Goal: Information Seeking & Learning: Learn about a topic

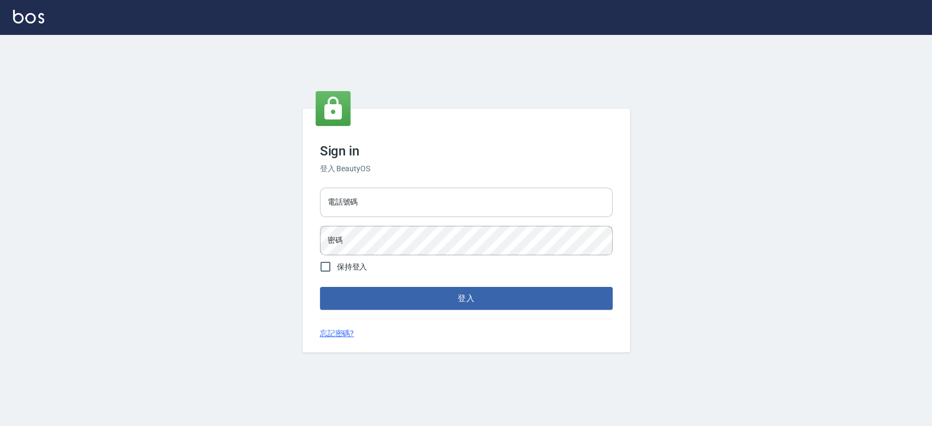
click at [382, 200] on input "電話號碼" at bounding box center [466, 202] width 293 height 29
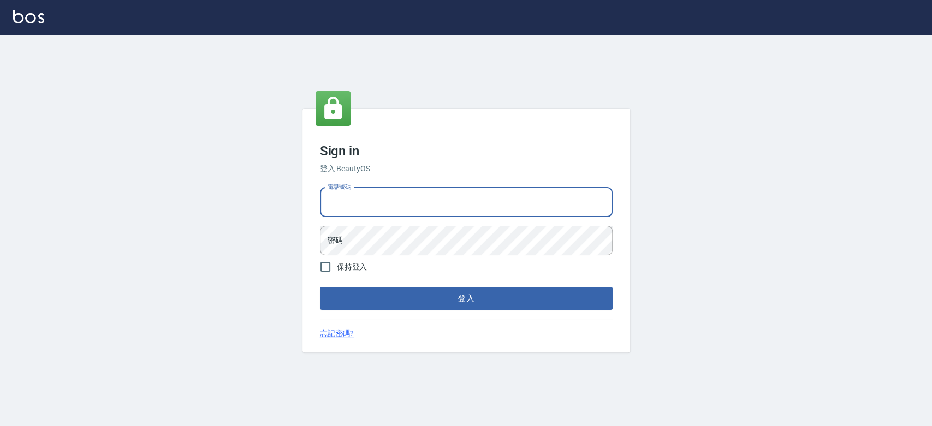
type input "0900000991"
click at [422, 270] on form "電話號碼 0900000991 電話號碼 密碼 密碼 保持登入 登入" at bounding box center [466, 246] width 293 height 127
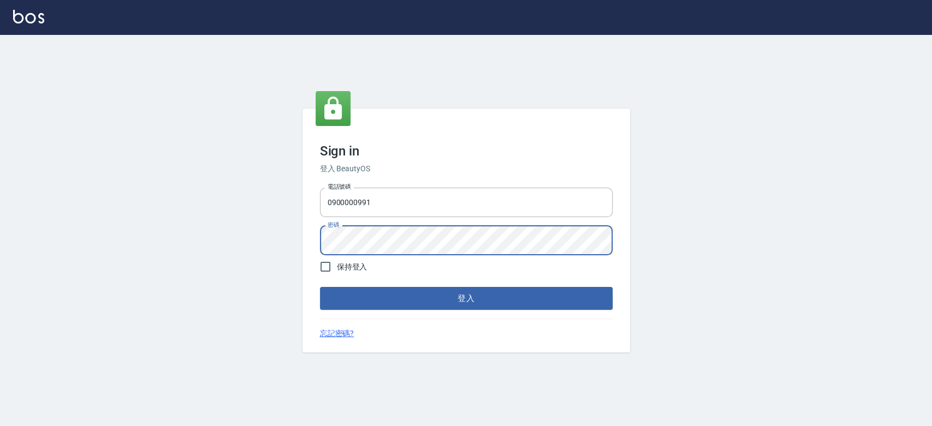
click at [320, 287] on button "登入" at bounding box center [466, 298] width 293 height 23
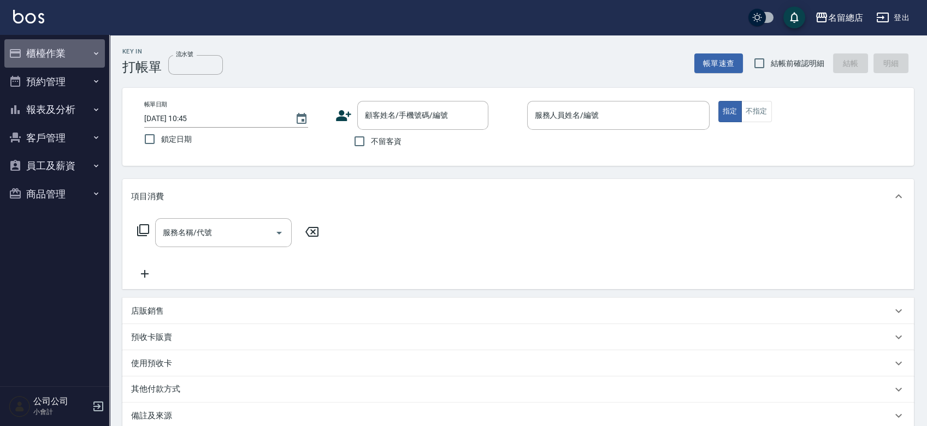
click at [54, 50] on button "櫃檯作業" at bounding box center [54, 53] width 100 height 28
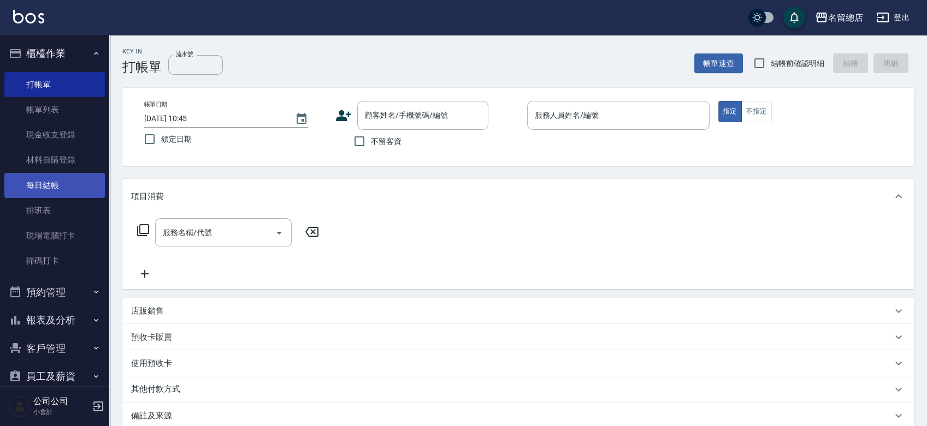
click at [50, 189] on link "每日結帳" at bounding box center [54, 185] width 100 height 25
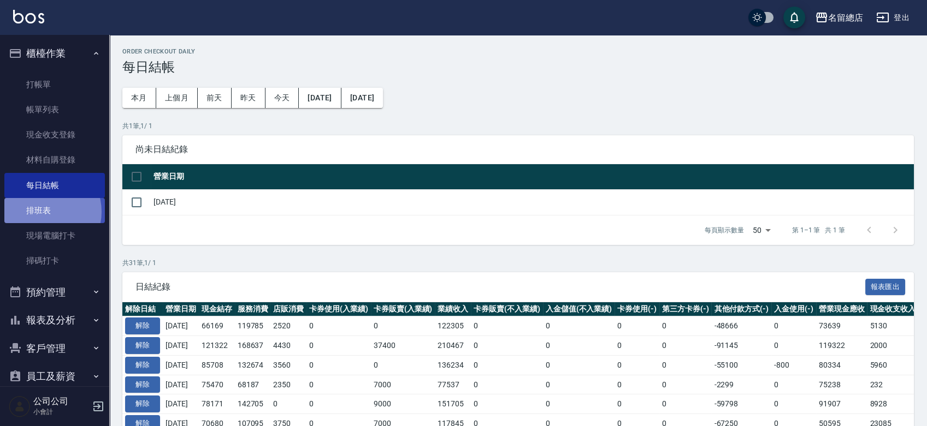
click at [43, 212] on link "排班表" at bounding box center [54, 210] width 100 height 25
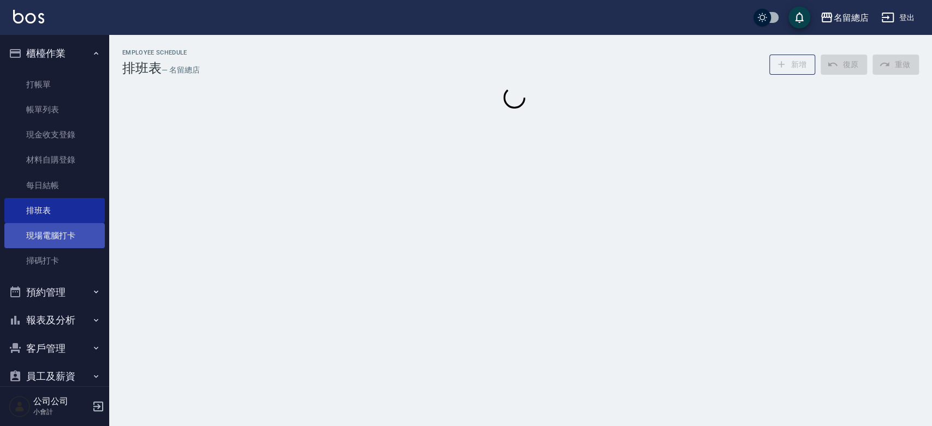
click at [61, 229] on link "現場電腦打卡" at bounding box center [54, 235] width 100 height 25
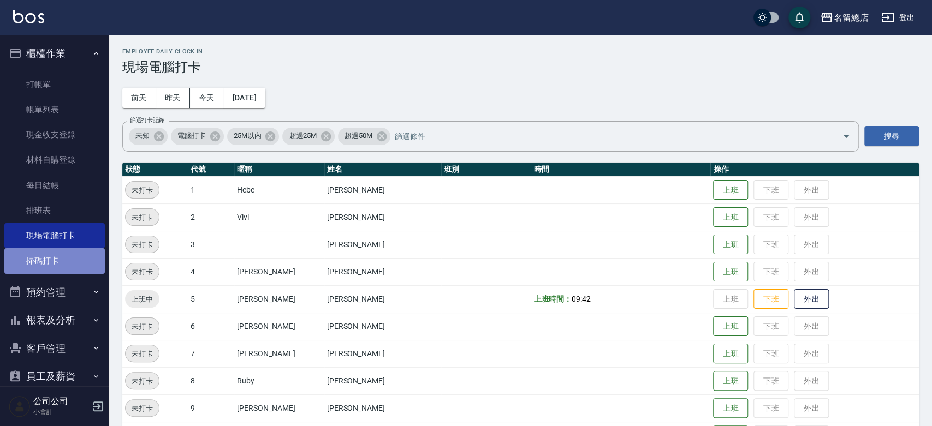
click at [61, 257] on link "掃碼打卡" at bounding box center [54, 260] width 100 height 25
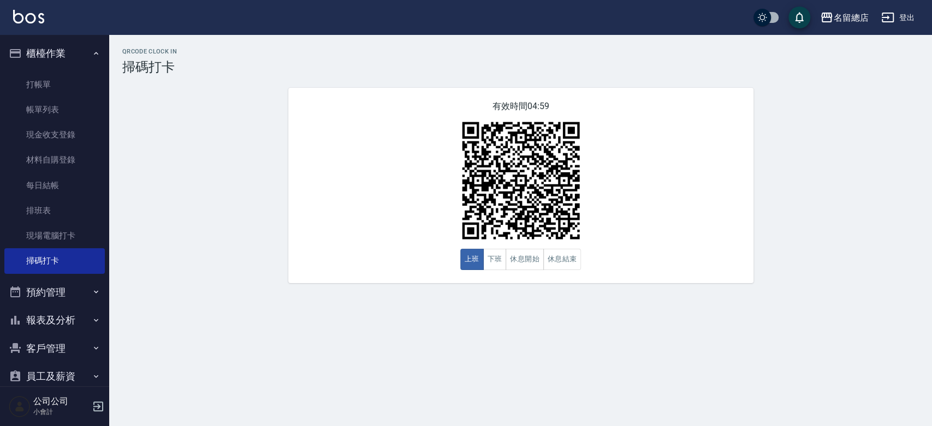
click at [69, 292] on button "預約管理" at bounding box center [54, 292] width 100 height 28
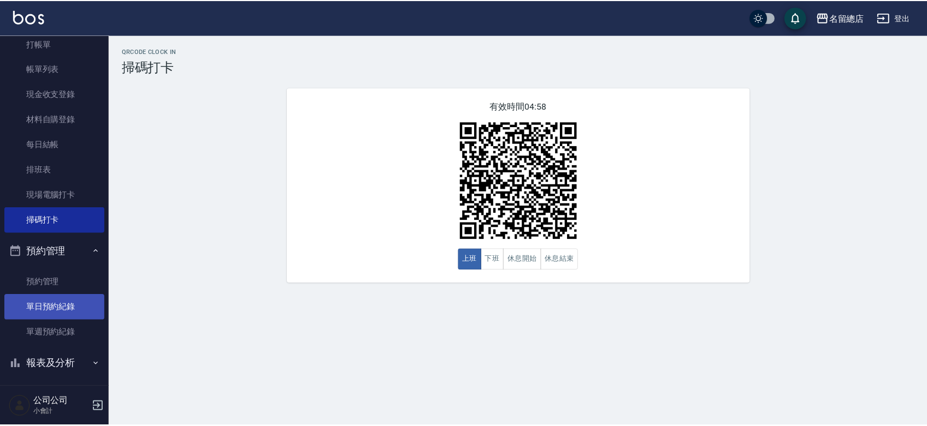
scroll to position [61, 0]
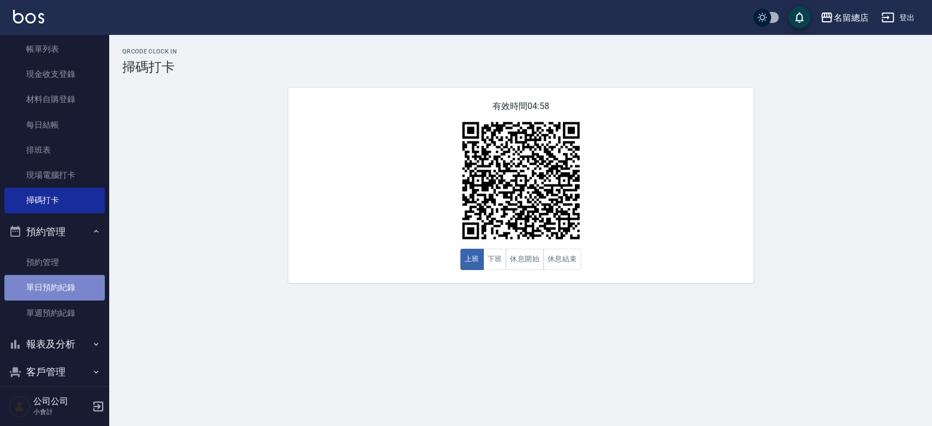
click at [64, 292] on link "單日預約紀錄" at bounding box center [54, 287] width 100 height 25
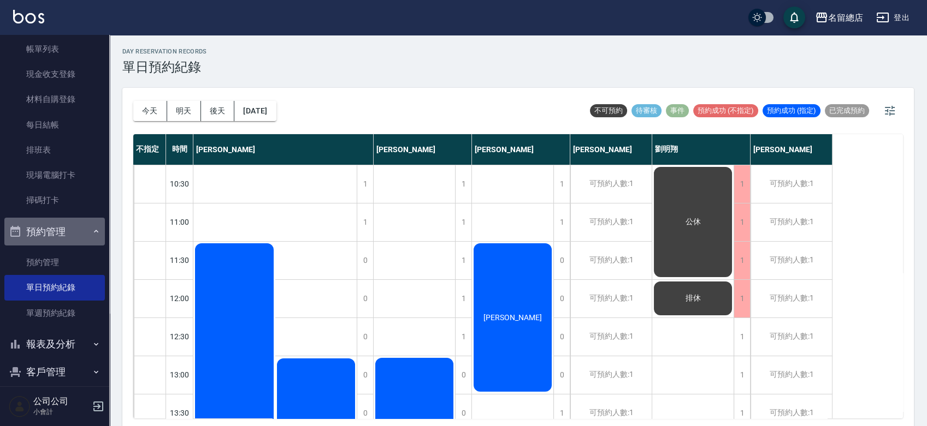
click at [82, 228] on button "預約管理" at bounding box center [54, 232] width 100 height 28
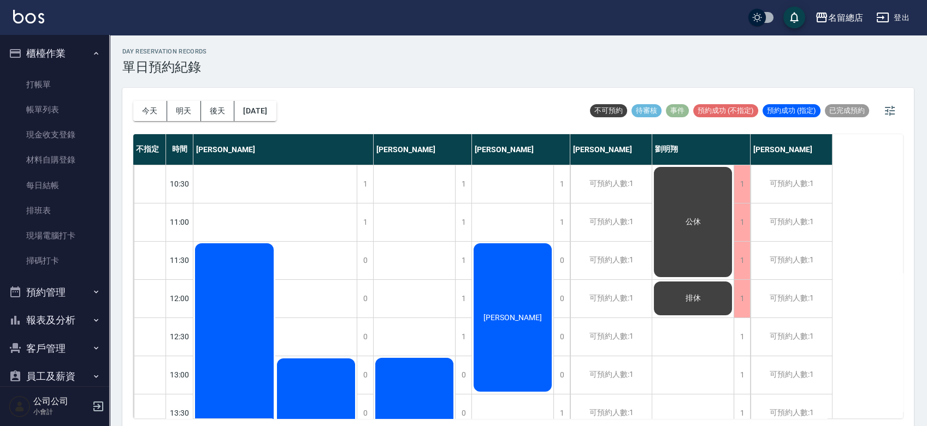
click at [66, 57] on button "櫃檯作業" at bounding box center [54, 53] width 100 height 28
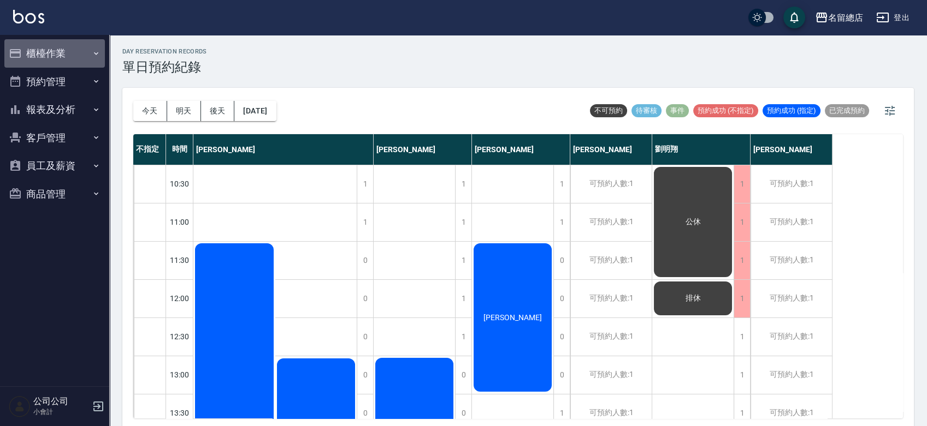
click at [58, 58] on button "櫃檯作業" at bounding box center [54, 53] width 100 height 28
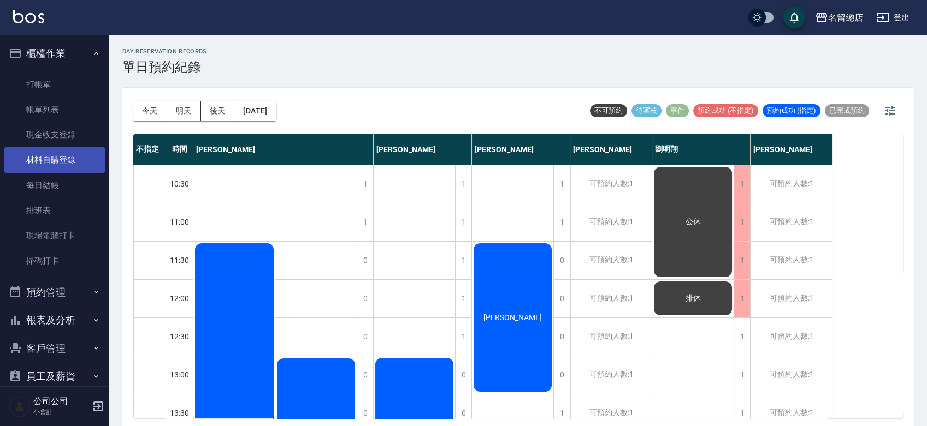
click at [56, 167] on link "材料自購登錄" at bounding box center [54, 159] width 100 height 25
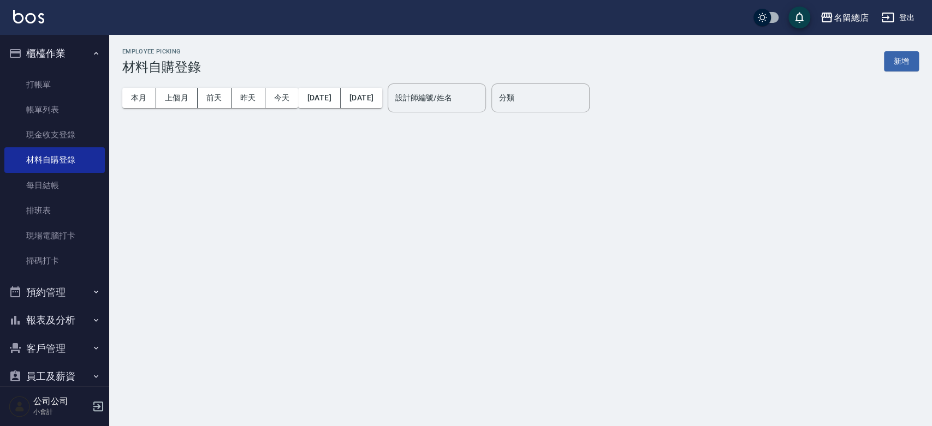
click at [916, 62] on div "Employee Picking 材料自購登錄 新增 本月 上個月 前天 昨天 今天 2025/08/01 2025/08/11 設計師編號/姓名 設計師編號…" at bounding box center [520, 84] width 823 height 99
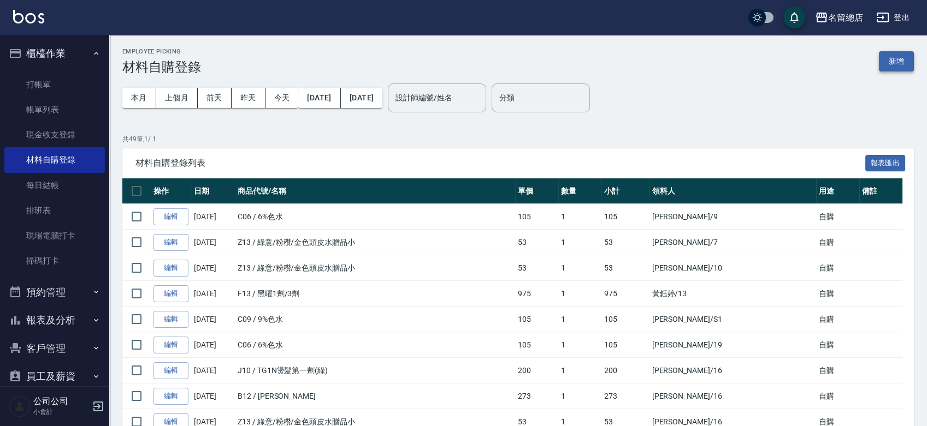
click at [902, 63] on button "新增" at bounding box center [896, 61] width 35 height 20
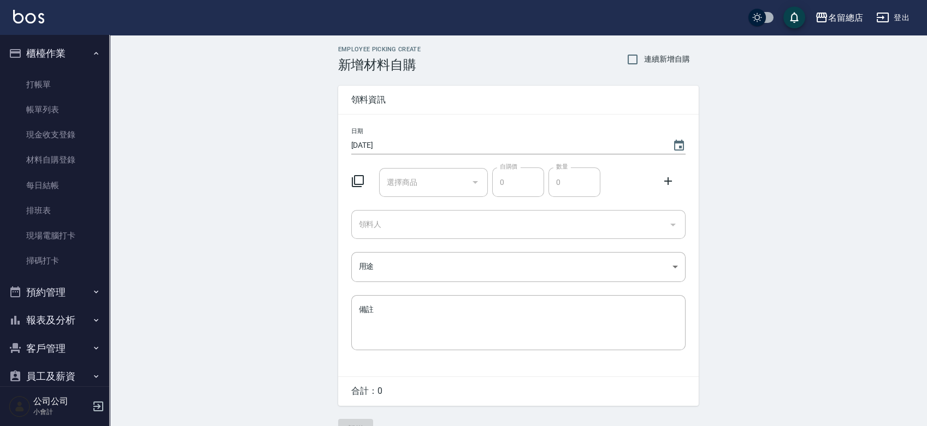
click at [446, 173] on input "選擇商品" at bounding box center [425, 182] width 82 height 19
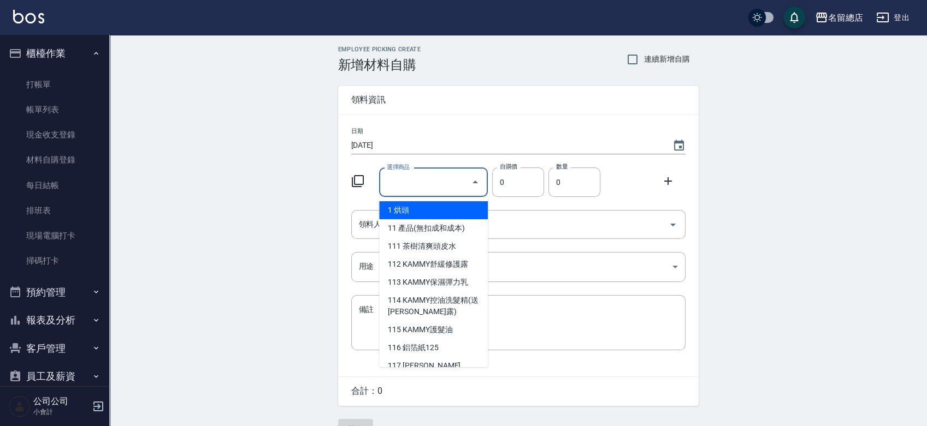
type input "伊黛莉-生化還原液第一劑"
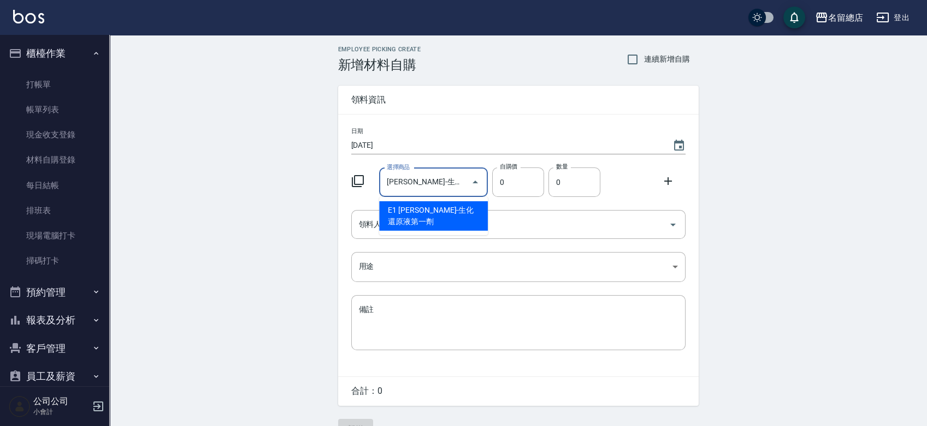
click at [445, 218] on li "E1 伊黛莉-生化還原液第一劑" at bounding box center [433, 215] width 109 height 29
type input "110"
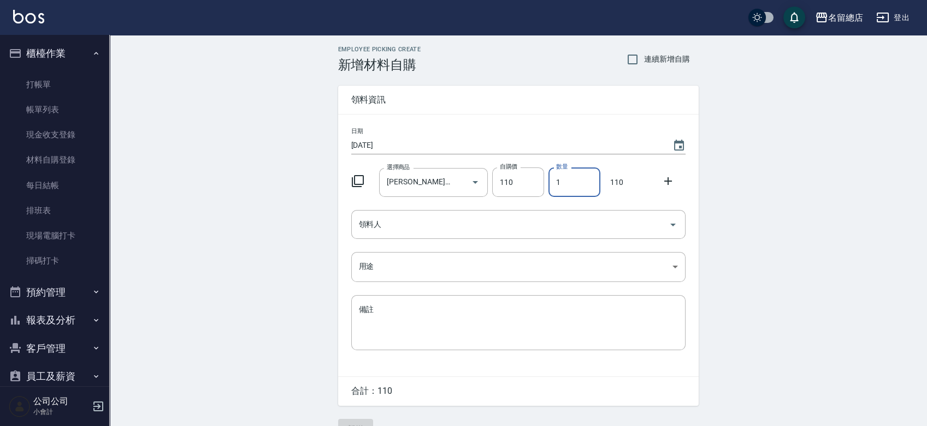
drag, startPoint x: 563, startPoint y: 185, endPoint x: 553, endPoint y: 187, distance: 10.5
click at [553, 187] on input "1" at bounding box center [574, 182] width 52 height 29
type input "2"
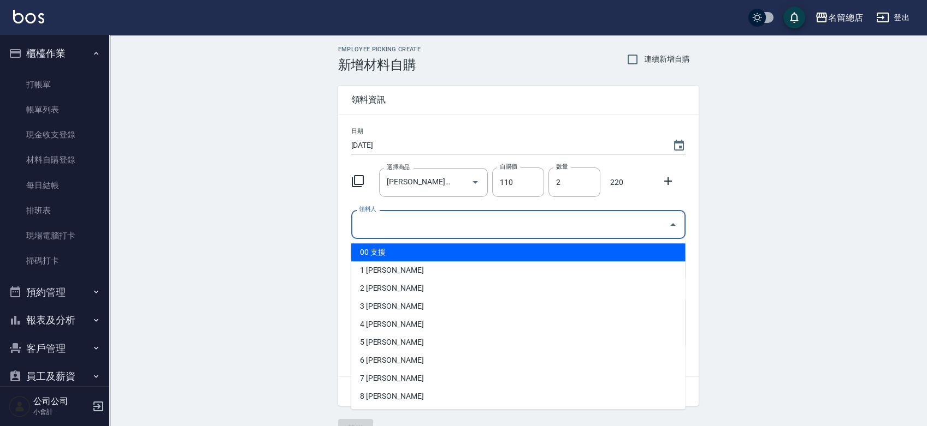
click at [498, 233] on input "領料人" at bounding box center [510, 224] width 308 height 19
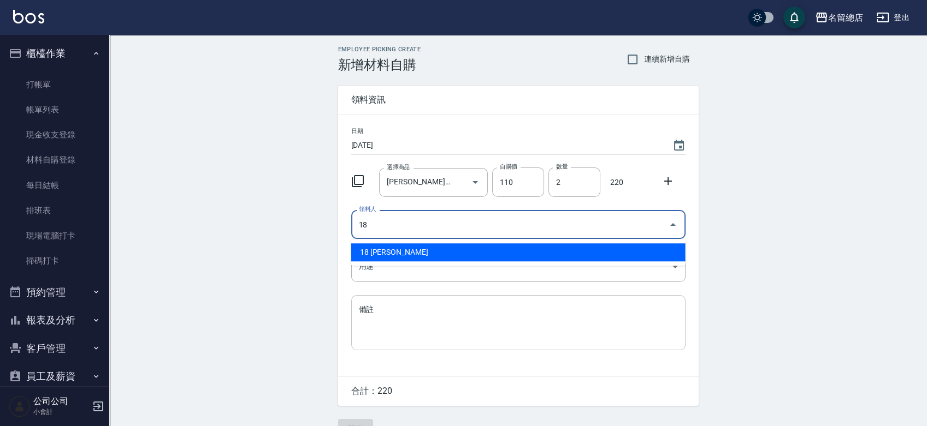
type input "18 陳姿菱"
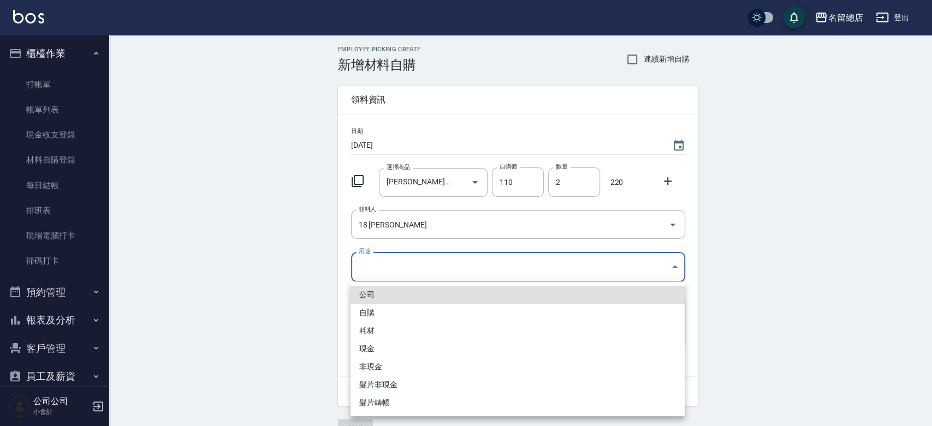
click at [386, 265] on body "名留總店 登出 櫃檯作業 打帳單 帳單列表 現金收支登錄 材料自購登錄 每日結帳 排班表 現場電腦打卡 掃碼打卡 預約管理 預約管理 單日預約紀錄 單週預約紀…" at bounding box center [466, 225] width 932 height 450
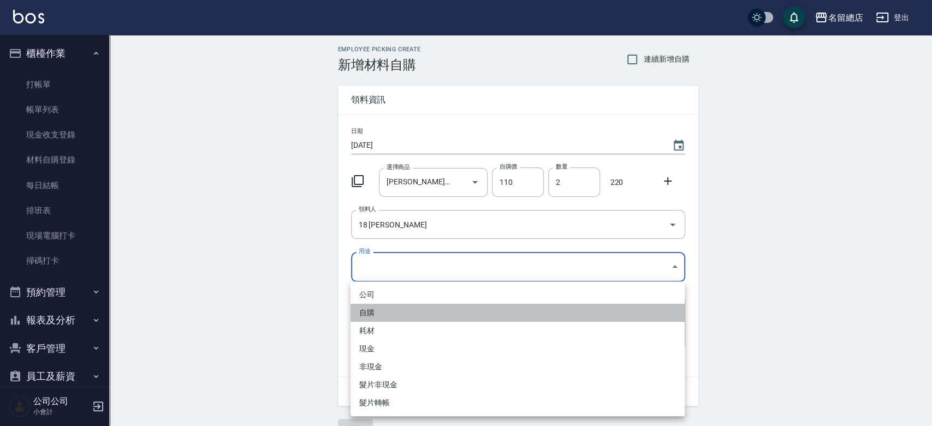
click at [383, 315] on li "自購" at bounding box center [518, 313] width 334 height 18
type input "自購"
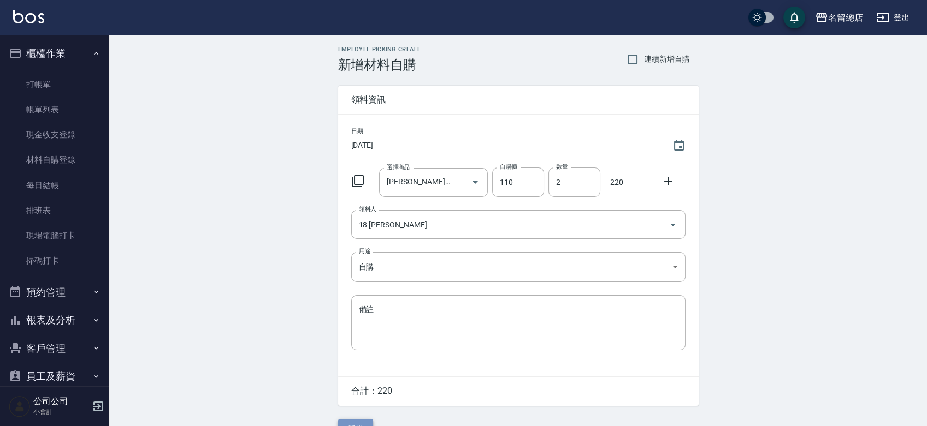
click at [358, 422] on button "新增" at bounding box center [355, 429] width 35 height 20
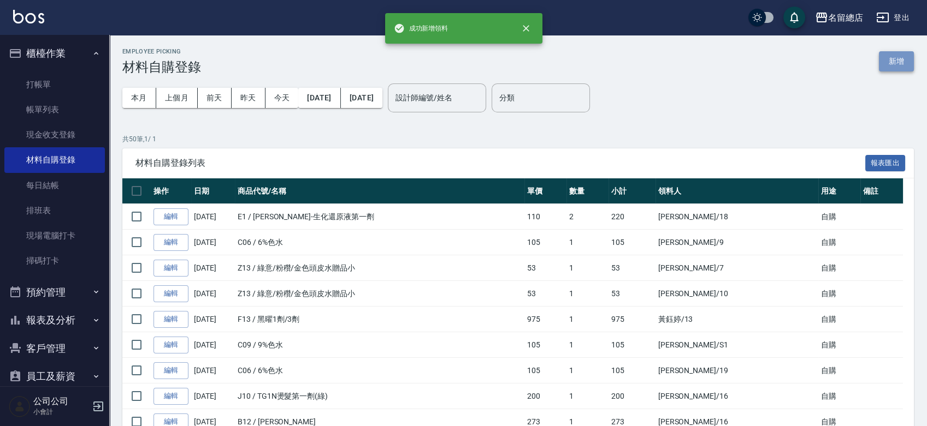
click at [895, 55] on button "新增" at bounding box center [896, 61] width 35 height 20
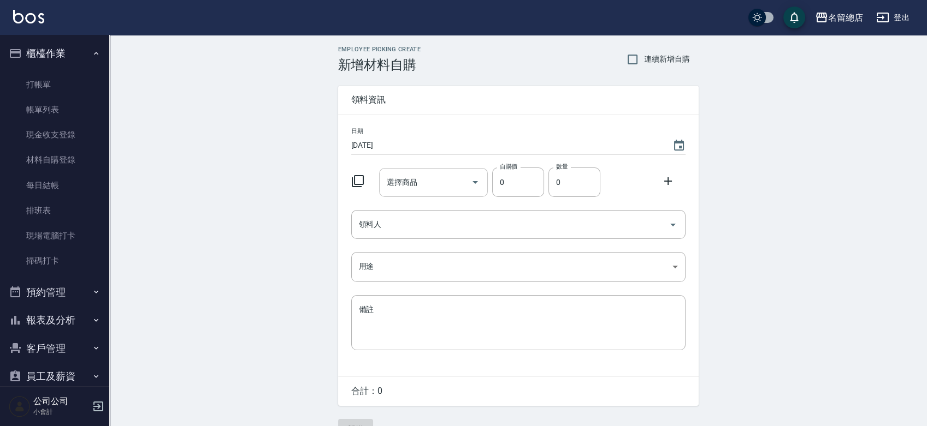
click at [405, 193] on div "選擇商品" at bounding box center [433, 182] width 109 height 29
click at [434, 177] on input "選擇商品" at bounding box center [425, 182] width 82 height 19
type input "9%色水"
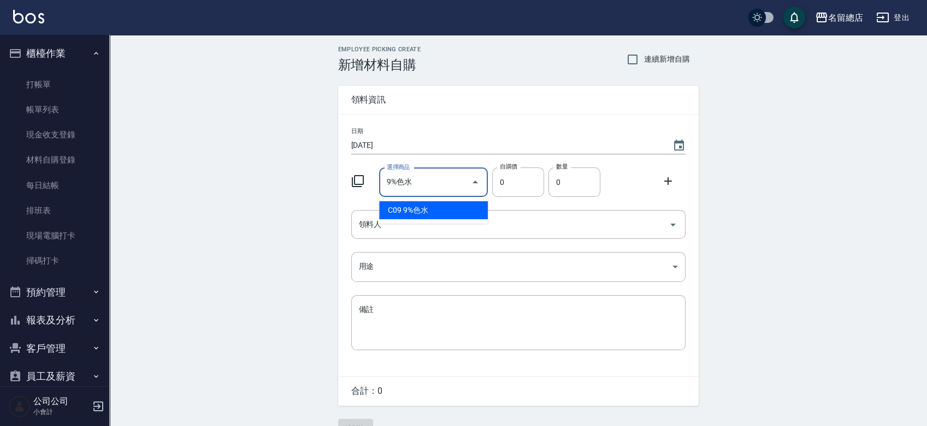
click at [442, 209] on li "C09 9%色水" at bounding box center [433, 210] width 109 height 18
type input "105"
type input "1"
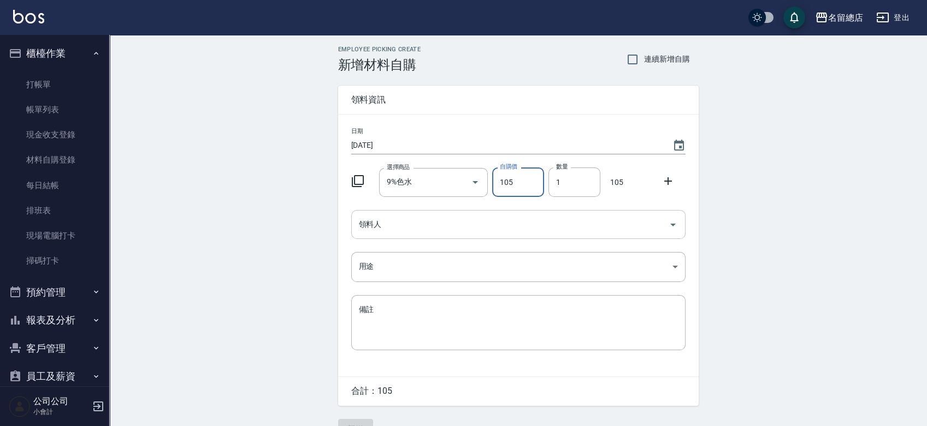
click at [446, 230] on input "領料人" at bounding box center [510, 224] width 308 height 19
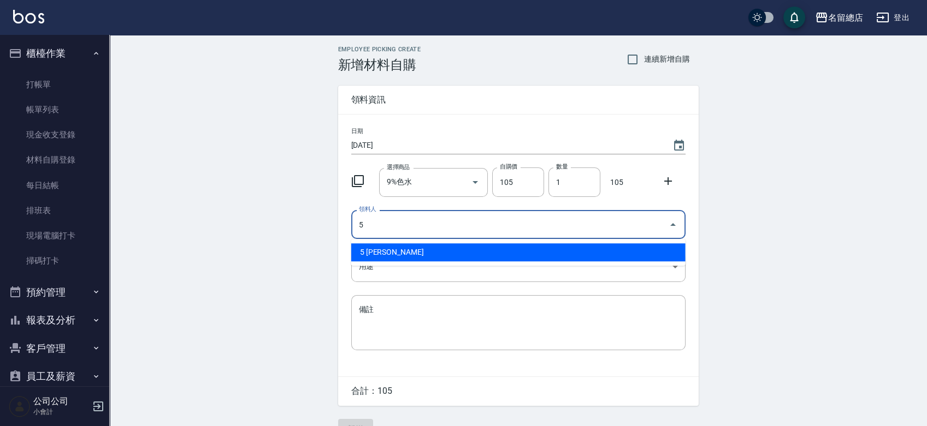
type input "5 李倢瑩"
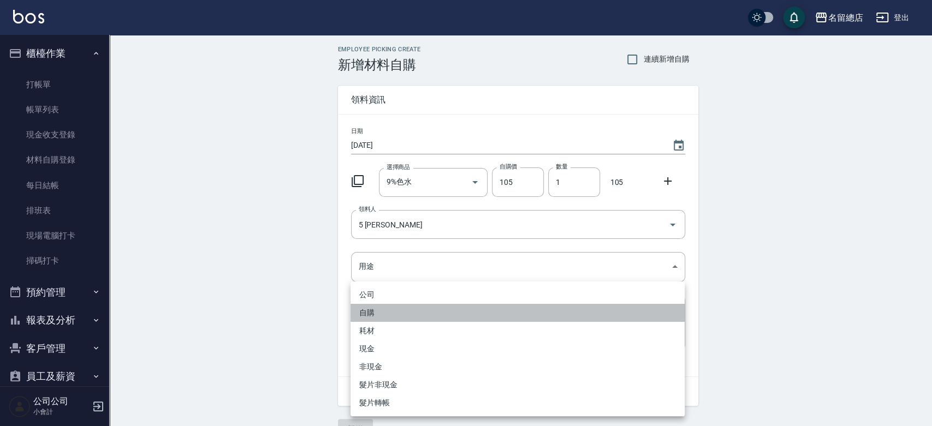
click at [382, 320] on li "自購" at bounding box center [518, 313] width 334 height 18
type input "自購"
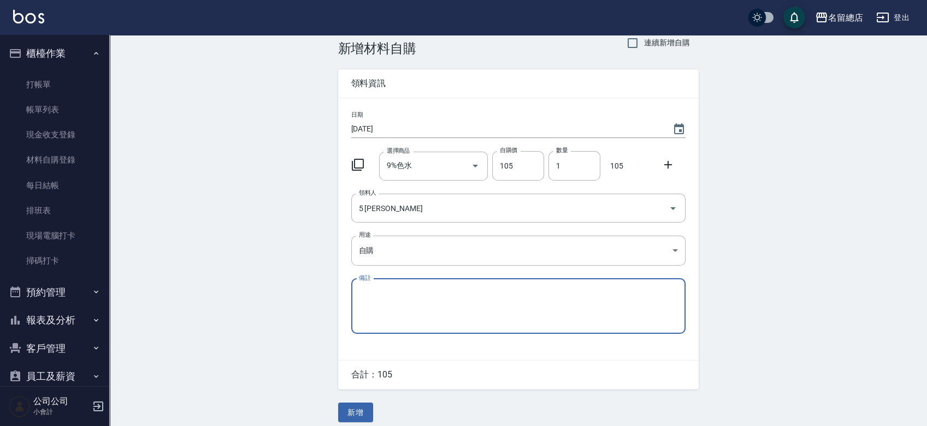
scroll to position [24, 0]
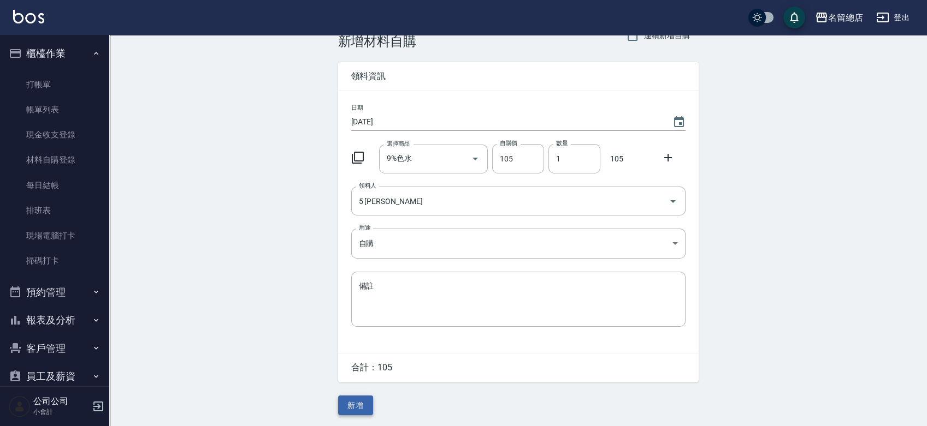
click at [352, 396] on div "Employee Picking Create 新增材料自購 連續新增自購 領料資訊 日期 2025/08/11 選擇商品 9%色水 選擇商品 自購價 105…" at bounding box center [518, 218] width 382 height 415
click at [350, 400] on button "新增" at bounding box center [355, 406] width 35 height 20
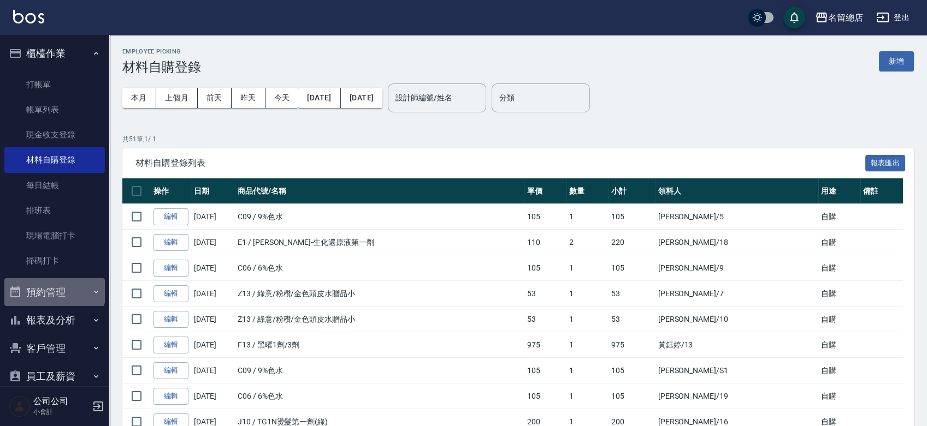
click at [54, 288] on button "預約管理" at bounding box center [54, 292] width 100 height 28
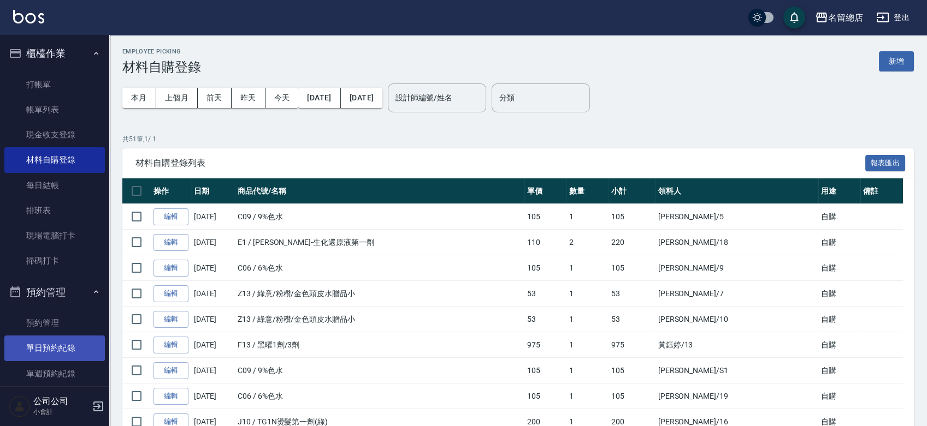
click at [70, 346] on link "單日預約紀錄" at bounding box center [54, 348] width 100 height 25
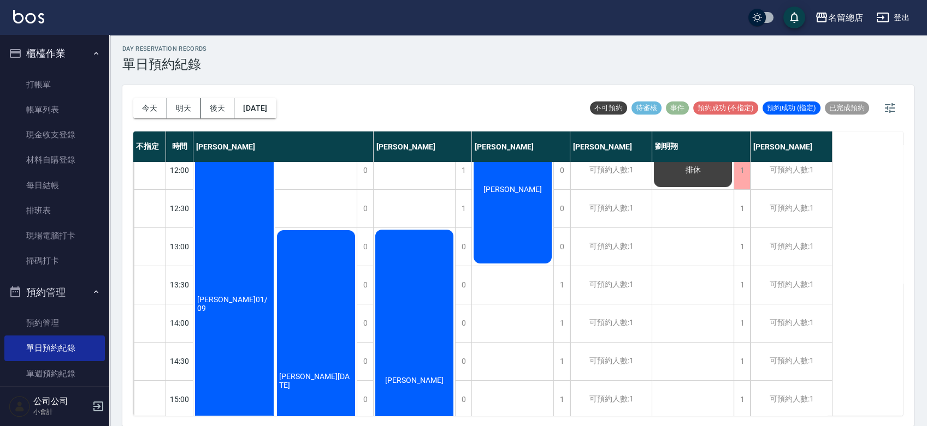
scroll to position [61, 0]
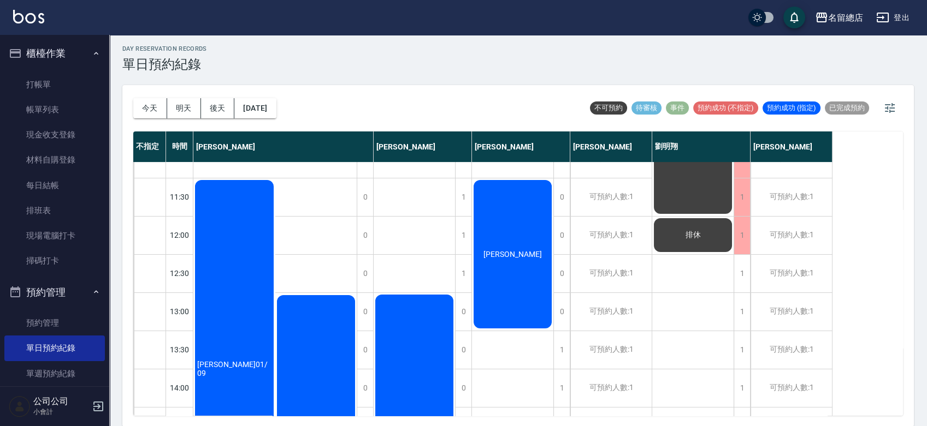
click at [97, 405] on icon "button" at bounding box center [98, 406] width 13 height 13
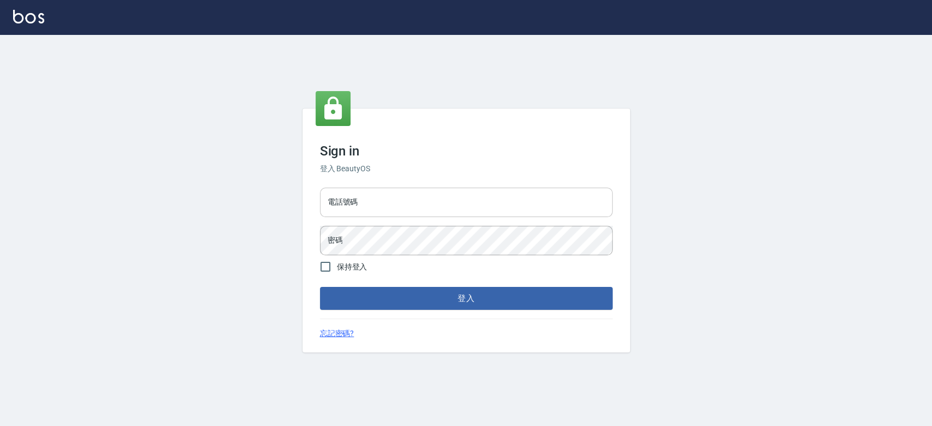
click at [443, 193] on input "電話號碼" at bounding box center [466, 202] width 293 height 29
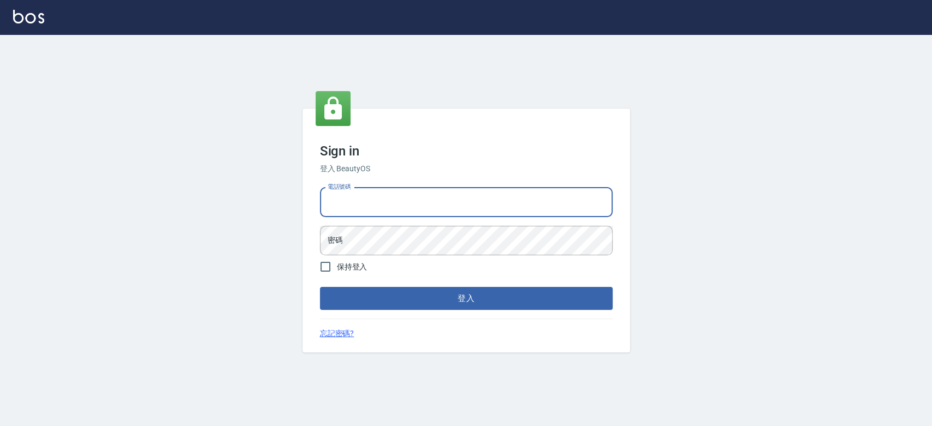
type input "0921342116"
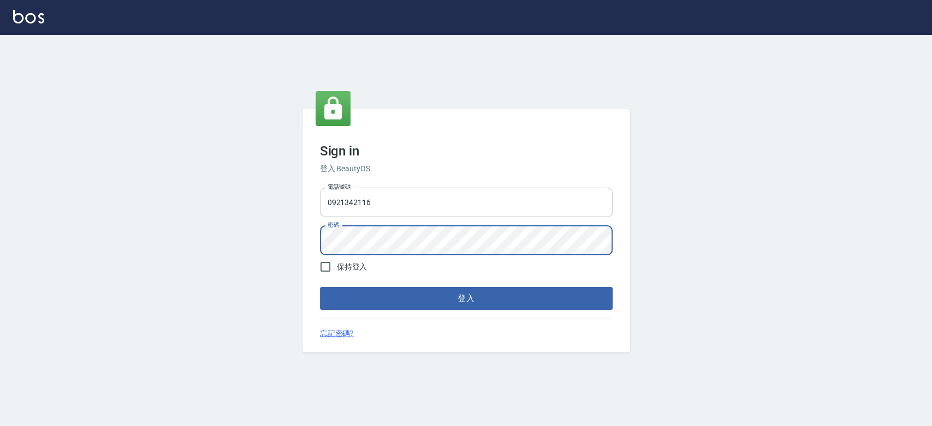
click at [320, 287] on button "登入" at bounding box center [466, 298] width 293 height 23
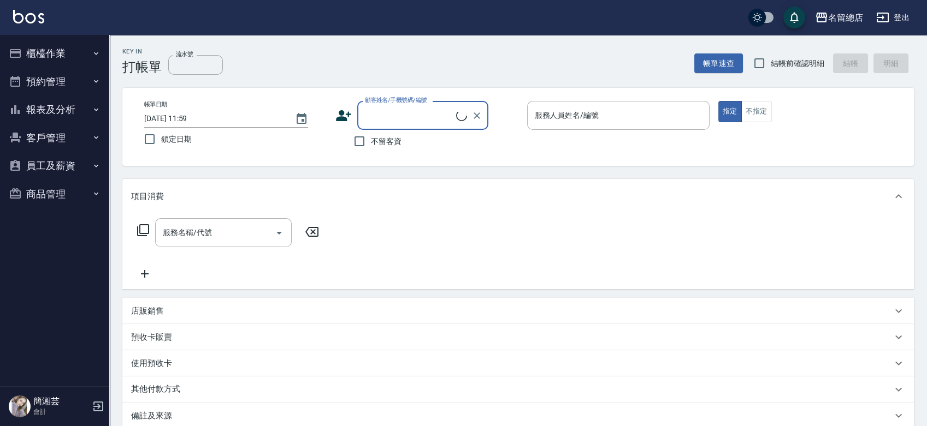
click at [37, 109] on button "報表及分析" at bounding box center [54, 110] width 100 height 28
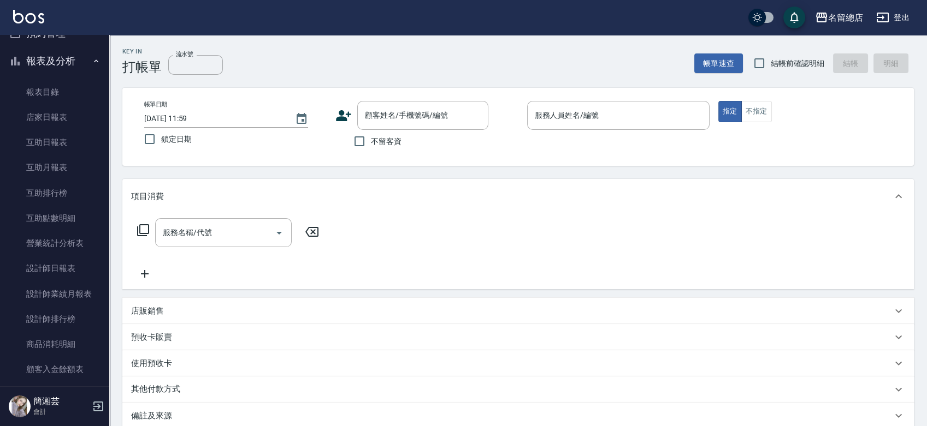
scroll to position [121, 0]
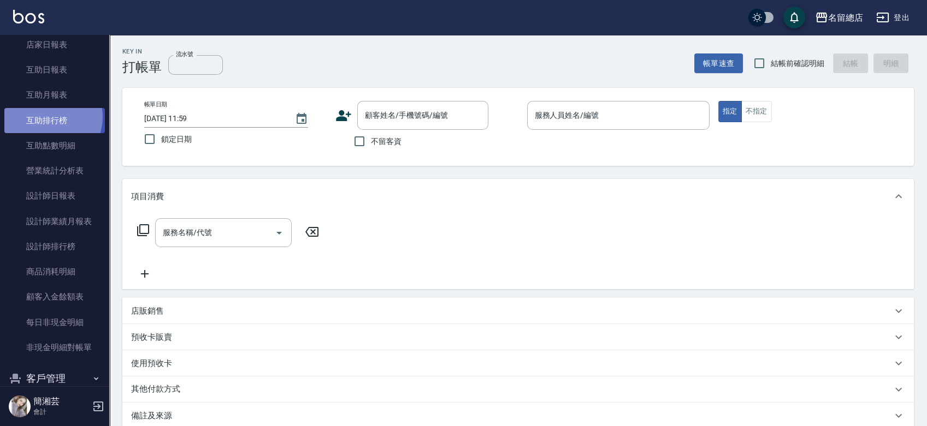
click at [49, 117] on link "互助排行榜" at bounding box center [54, 120] width 100 height 25
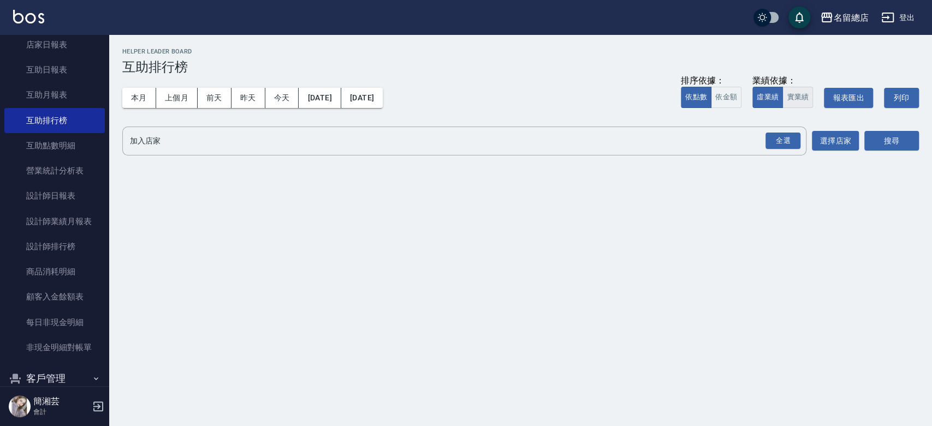
click at [808, 97] on button "實業績" at bounding box center [797, 97] width 31 height 21
click at [781, 139] on div "全選" at bounding box center [783, 141] width 35 height 17
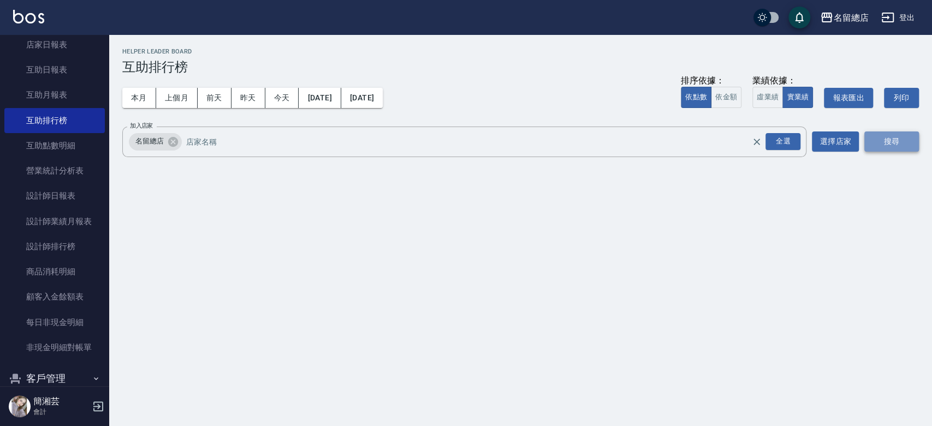
click at [879, 139] on button "搜尋" at bounding box center [891, 142] width 55 height 20
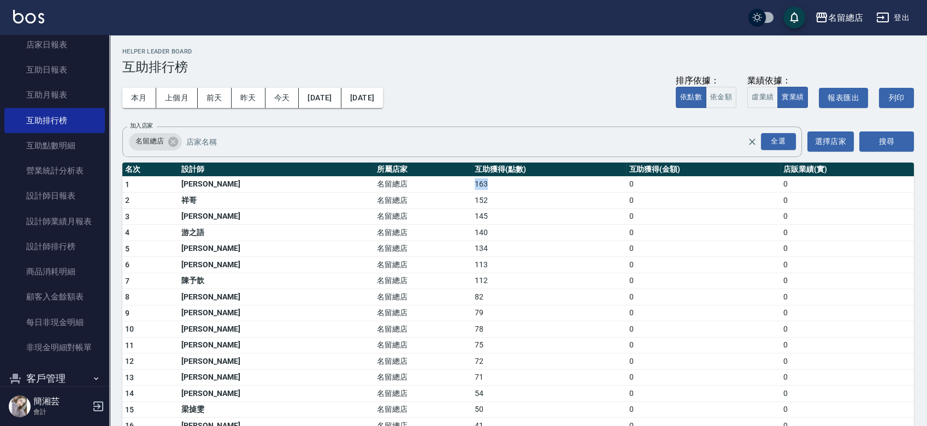
drag, startPoint x: 393, startPoint y: 183, endPoint x: 455, endPoint y: 191, distance: 62.2
click at [472, 191] on td "163" at bounding box center [549, 184] width 154 height 16
click at [482, 232] on td "140" at bounding box center [549, 233] width 154 height 16
drag, startPoint x: 393, startPoint y: 201, endPoint x: 452, endPoint y: 199, distance: 59.0
click at [452, 199] on tr "2 祥哥 名留總店 152 0 0" at bounding box center [517, 201] width 791 height 16
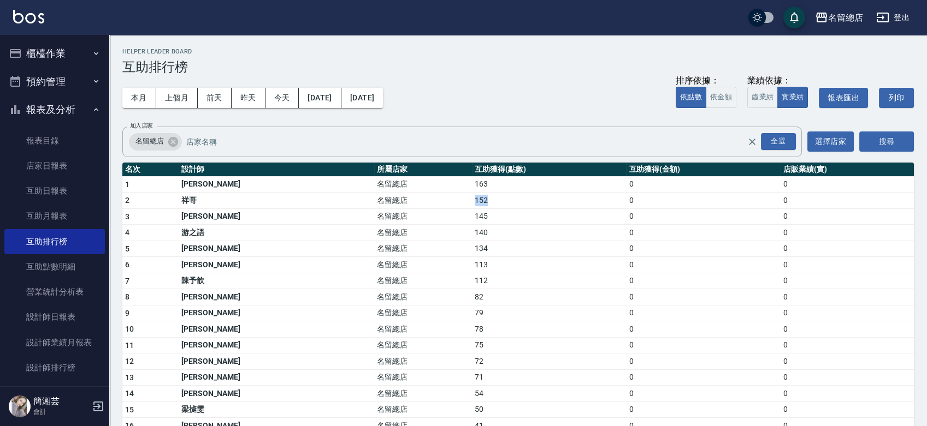
click at [78, 56] on button "櫃檯作業" at bounding box center [54, 53] width 100 height 28
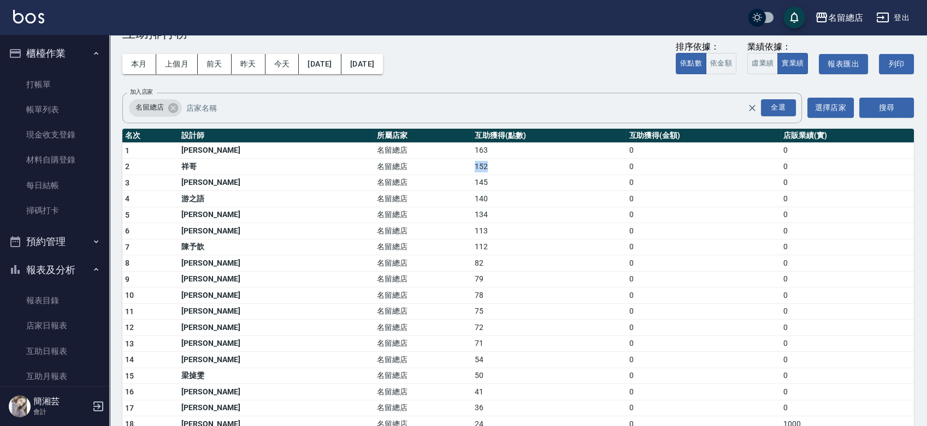
scroll to position [61, 0]
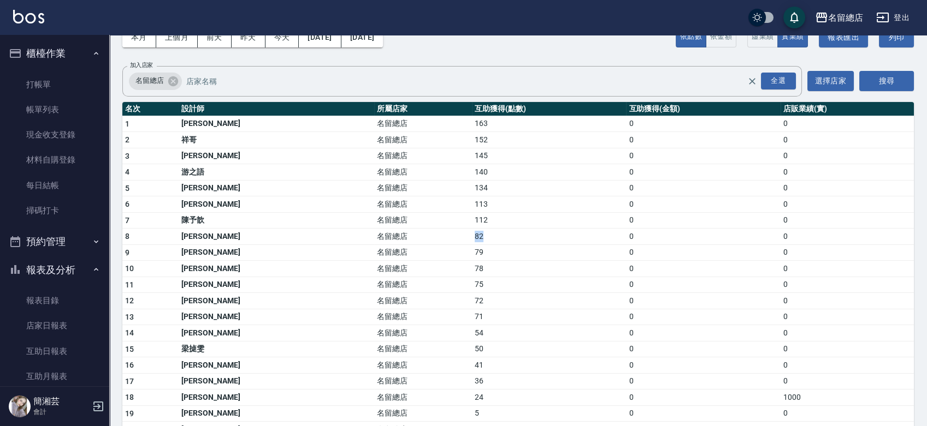
drag, startPoint x: 398, startPoint y: 238, endPoint x: 423, endPoint y: 239, distance: 25.7
click at [472, 239] on td "82" at bounding box center [549, 237] width 154 height 16
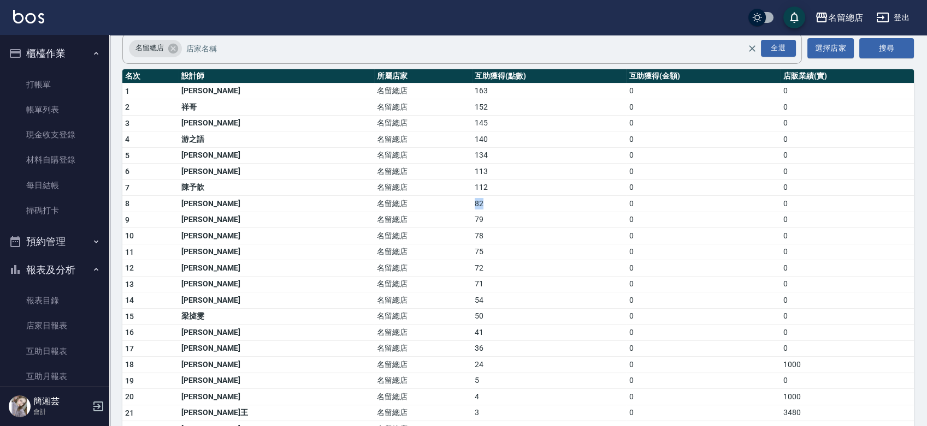
scroll to position [121, 0]
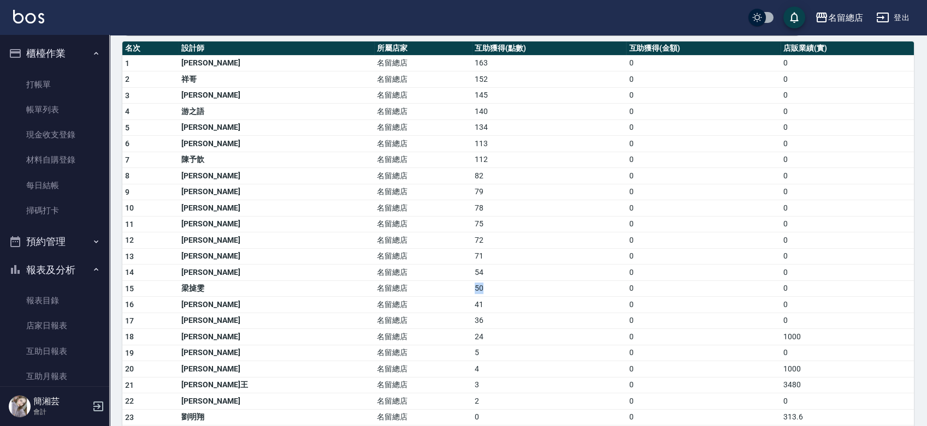
drag, startPoint x: 396, startPoint y: 287, endPoint x: 420, endPoint y: 287, distance: 24.0
click at [472, 287] on td "50" at bounding box center [549, 289] width 154 height 16
drag, startPoint x: 393, startPoint y: 271, endPoint x: 414, endPoint y: 268, distance: 21.6
click at [472, 268] on td "54" at bounding box center [549, 273] width 154 height 16
drag, startPoint x: 394, startPoint y: 252, endPoint x: 414, endPoint y: 253, distance: 20.2
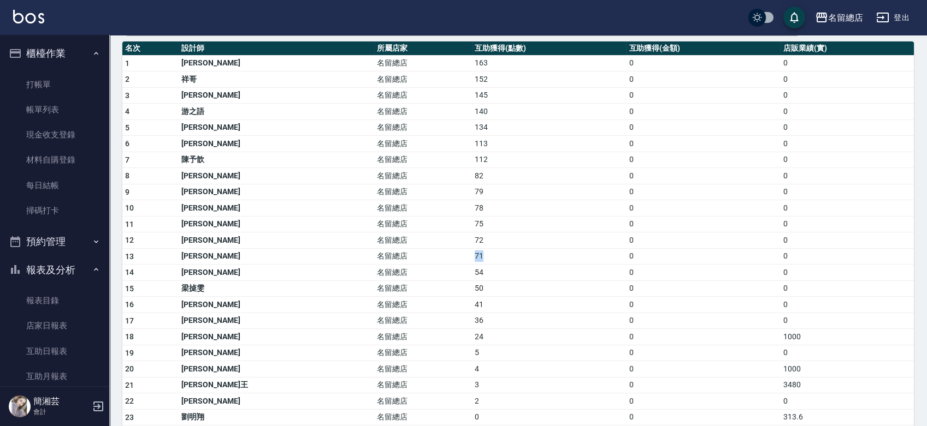
click at [472, 253] on td "71" at bounding box center [549, 256] width 154 height 16
drag, startPoint x: 396, startPoint y: 236, endPoint x: 414, endPoint y: 236, distance: 18.0
click at [472, 236] on td "72" at bounding box center [549, 241] width 154 height 16
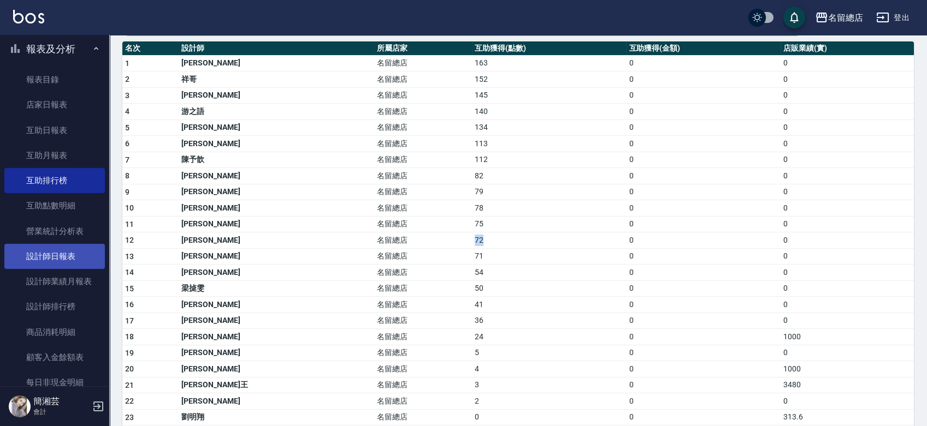
scroll to position [242, 0]
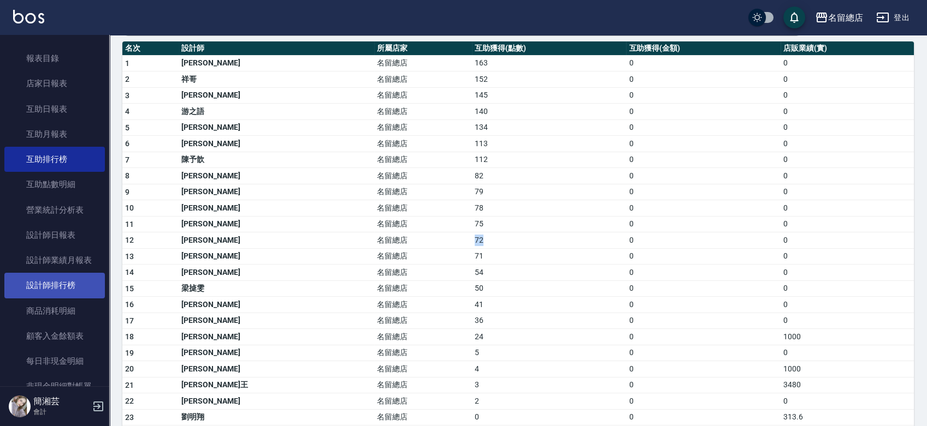
click at [68, 292] on link "設計師排行榜" at bounding box center [54, 285] width 100 height 25
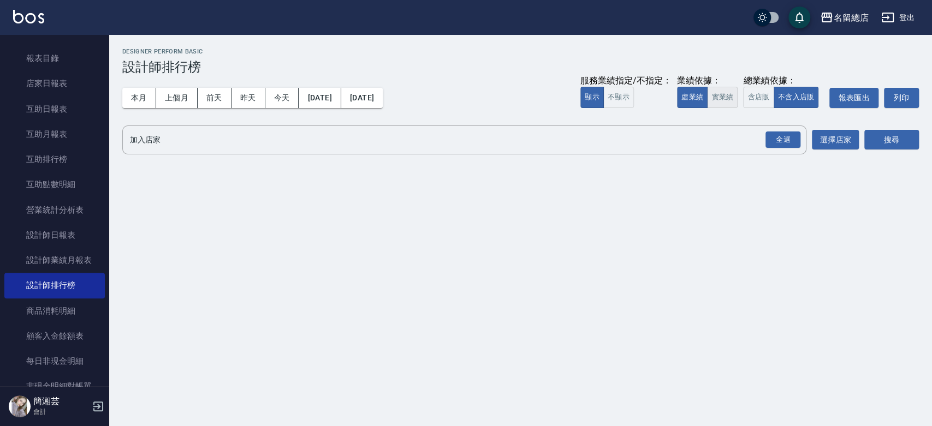
click at [708, 99] on button "實業績" at bounding box center [722, 97] width 31 height 21
click at [790, 146] on div "全選" at bounding box center [783, 140] width 35 height 17
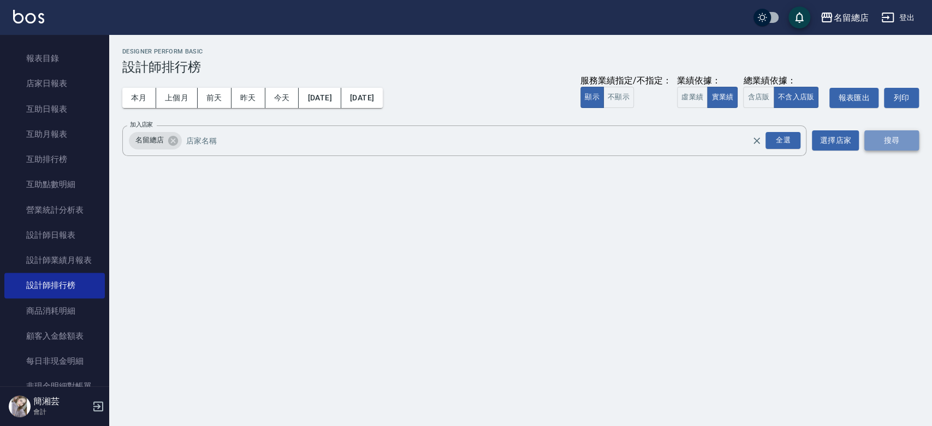
click at [912, 142] on button "搜尋" at bounding box center [891, 141] width 55 height 20
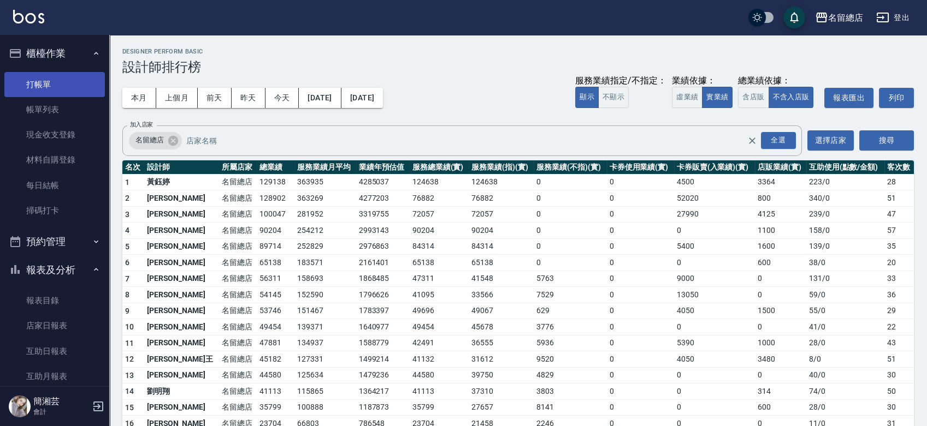
click at [52, 86] on link "打帳單" at bounding box center [54, 84] width 100 height 25
